Goal: Information Seeking & Learning: Learn about a topic

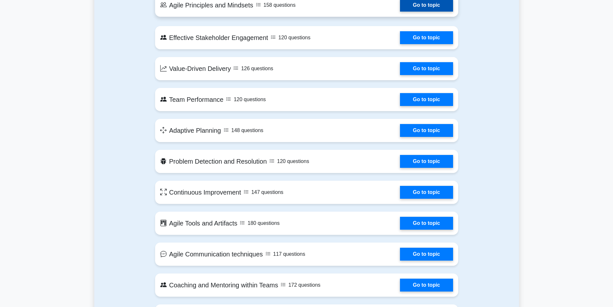
scroll to position [225, 0]
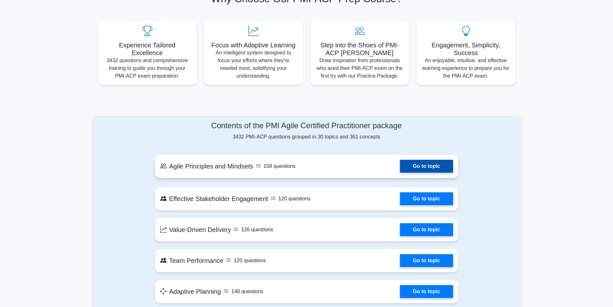
click at [441, 163] on link "Go to topic" at bounding box center [426, 166] width 53 height 13
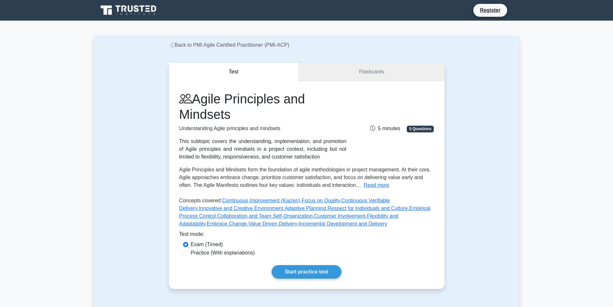
click at [335, 77] on link "Flashcards" at bounding box center [372, 72] width 146 height 18
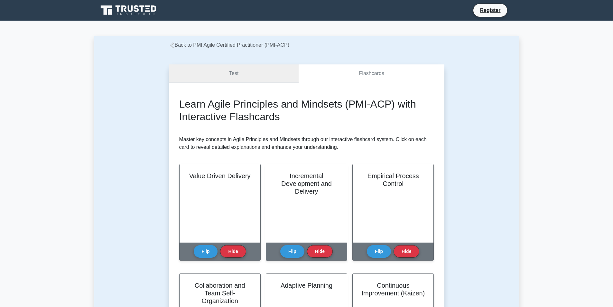
click at [230, 76] on link "Test" at bounding box center [234, 73] width 130 height 18
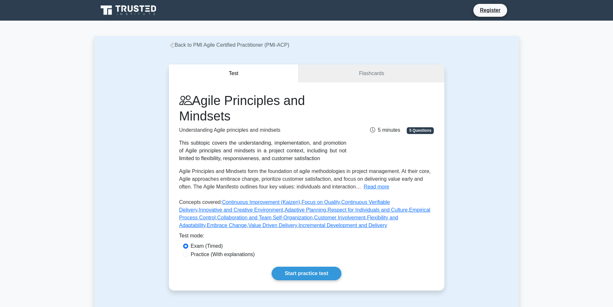
click at [355, 69] on link "Flashcards" at bounding box center [372, 73] width 146 height 18
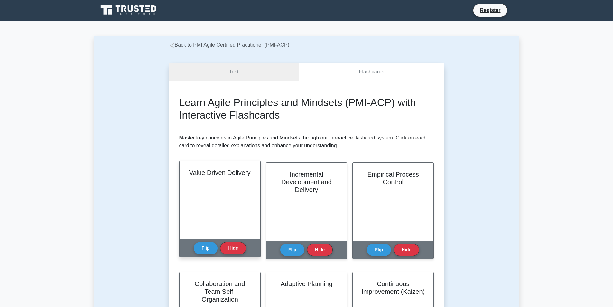
click at [221, 202] on div "Value Driven Delivery" at bounding box center [220, 200] width 81 height 78
click at [201, 247] on button "Flip" at bounding box center [206, 247] width 24 height 13
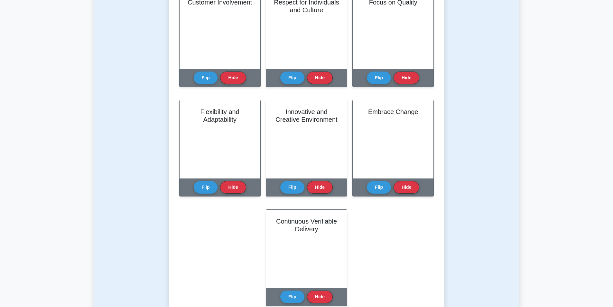
scroll to position [451, 0]
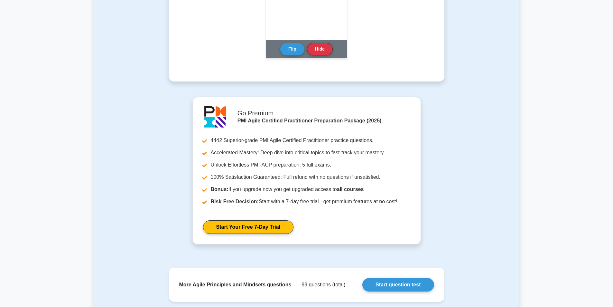
scroll to position [0, 0]
